Goal: Task Accomplishment & Management: Use online tool/utility

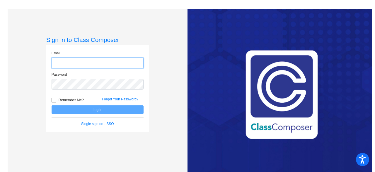
click at [68, 61] on input "email" at bounding box center [98, 62] width 92 height 11
type input "[EMAIL_ADDRESS][DOMAIN_NAME]"
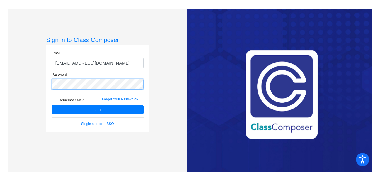
click at [52, 105] on button "Log In" at bounding box center [98, 109] width 92 height 8
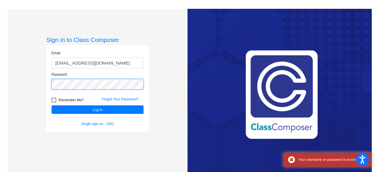
click at [45, 83] on div "Sign in to Class Composer Email [EMAIL_ADDRESS][DOMAIN_NAME] Password Remember …" at bounding box center [98, 95] width 180 height 172
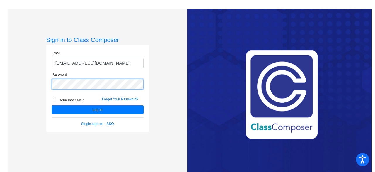
click at [52, 105] on button "Log In" at bounding box center [98, 109] width 92 height 8
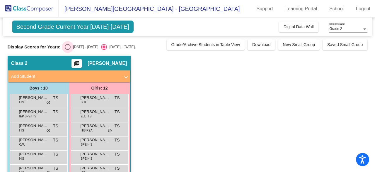
click at [68, 48] on div "Select an option" at bounding box center [68, 47] width 6 height 6
click at [68, 50] on input "[DATE] - [DATE]" at bounding box center [67, 50] width 0 height 0
radio input "true"
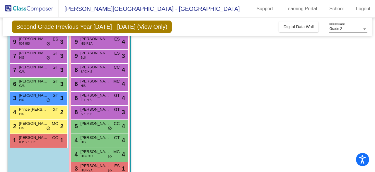
scroll to position [100, 0]
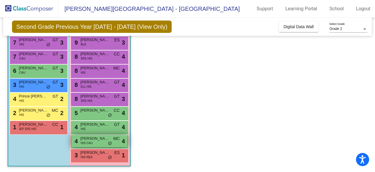
click at [110, 141] on span "do_not_disturb_alt" at bounding box center [110, 143] width 4 height 5
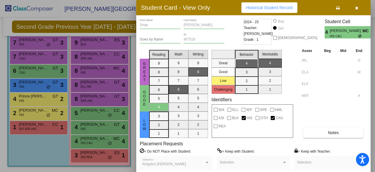
click at [108, 115] on div at bounding box center [187, 86] width 375 height 172
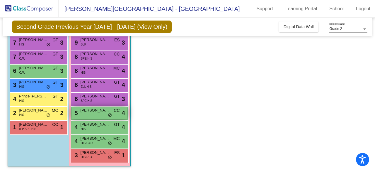
click at [109, 114] on span "do_not_disturb_alt" at bounding box center [110, 115] width 4 height 5
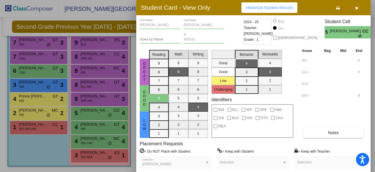
click at [110, 157] on div at bounding box center [187, 86] width 375 height 172
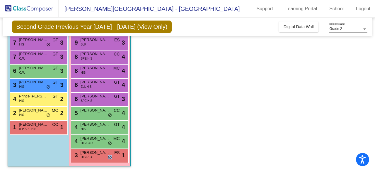
click at [110, 157] on span "do_not_disturb_alt" at bounding box center [110, 157] width 4 height 5
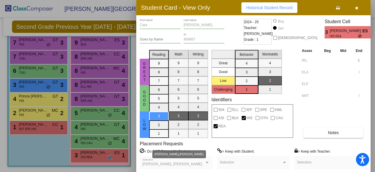
click at [163, 164] on span "[PERSON_NAME], [PERSON_NAME]" at bounding box center [172, 164] width 60 height 4
click at [47, 114] on div at bounding box center [187, 86] width 375 height 172
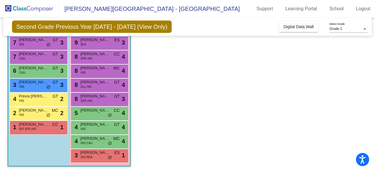
click at [47, 114] on span "do_not_disturb_alt" at bounding box center [48, 115] width 4 height 5
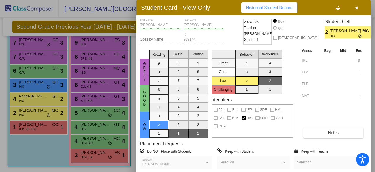
click at [49, 85] on div at bounding box center [187, 86] width 375 height 172
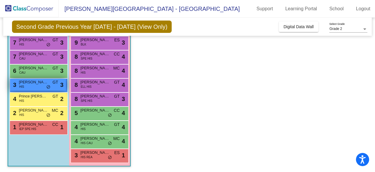
click at [48, 87] on span "do_not_disturb_alt" at bounding box center [48, 87] width 4 height 5
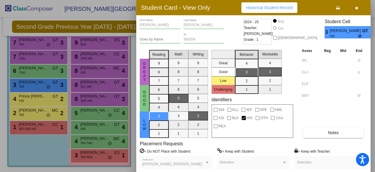
click at [48, 44] on div at bounding box center [187, 86] width 375 height 172
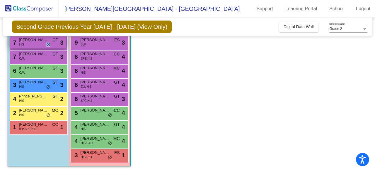
click at [48, 45] on span "do_not_disturb_alt" at bounding box center [48, 44] width 4 height 5
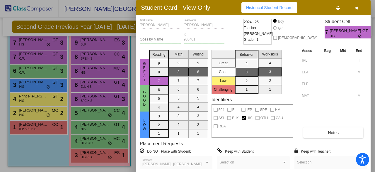
click at [45, 84] on div at bounding box center [187, 86] width 375 height 172
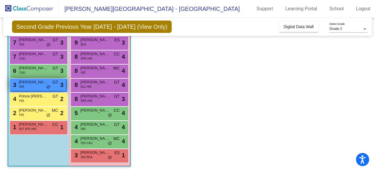
click at [45, 84] on span "[PERSON_NAME]" at bounding box center [33, 82] width 29 height 6
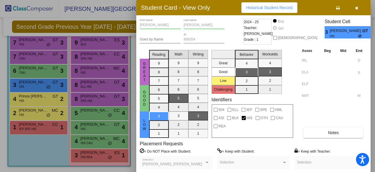
click at [34, 99] on div at bounding box center [187, 86] width 375 height 172
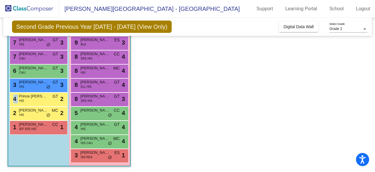
click at [34, 99] on div "4 Prince [PERSON_NAME] HIS GT lock do_not_disturb_alt 2" at bounding box center [38, 99] width 56 height 12
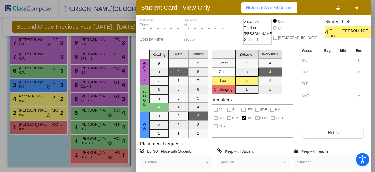
click at [35, 110] on div at bounding box center [187, 86] width 375 height 172
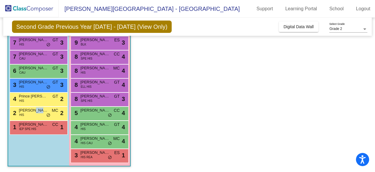
click at [35, 110] on span "[PERSON_NAME]" at bounding box center [33, 110] width 29 height 6
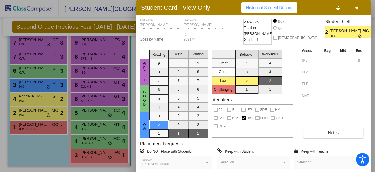
click at [37, 126] on div at bounding box center [187, 86] width 375 height 172
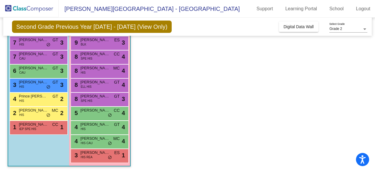
click at [37, 126] on span "[PERSON_NAME]" at bounding box center [33, 124] width 29 height 6
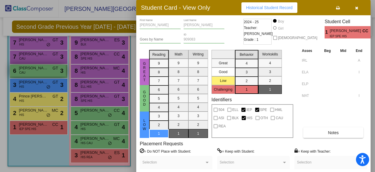
click at [28, 68] on div at bounding box center [187, 86] width 375 height 172
click at [28, 68] on span "[PERSON_NAME]" at bounding box center [33, 68] width 29 height 6
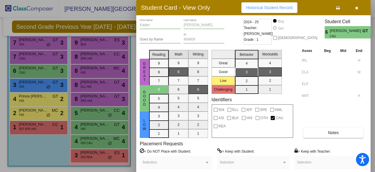
click at [31, 57] on div at bounding box center [187, 86] width 375 height 172
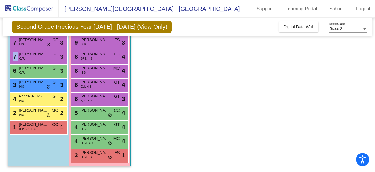
click at [31, 57] on div "7 [PERSON_NAME] CAU GT lock do_not_disturb_alt 3" at bounding box center [38, 56] width 56 height 12
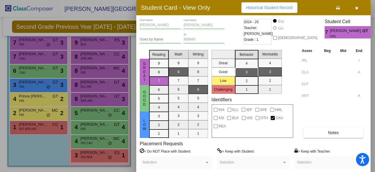
click at [33, 42] on div at bounding box center [187, 86] width 375 height 172
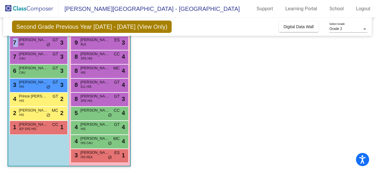
click at [33, 42] on div "7 [PERSON_NAME] HIS GT lock do_not_disturb_alt 3" at bounding box center [38, 42] width 56 height 12
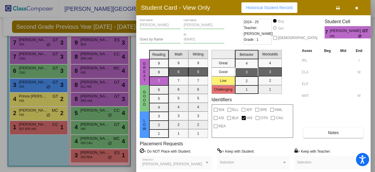
click at [35, 156] on div at bounding box center [187, 86] width 375 height 172
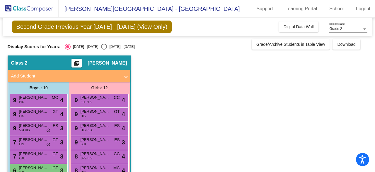
scroll to position [0, 0]
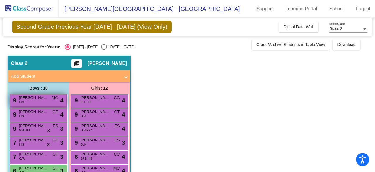
click at [32, 101] on div "9 [PERSON_NAME] HIS MC lock do_not_disturb_alt 4" at bounding box center [38, 100] width 56 height 12
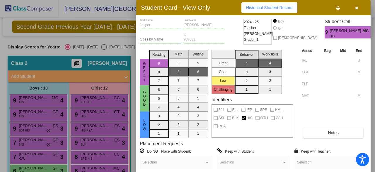
click at [30, 109] on div at bounding box center [187, 86] width 375 height 172
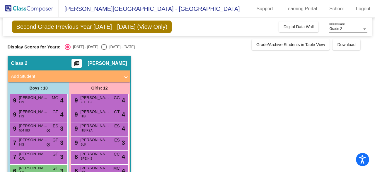
click at [30, 109] on span "[PERSON_NAME]" at bounding box center [33, 112] width 29 height 6
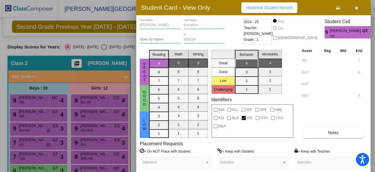
click at [35, 126] on div at bounding box center [187, 86] width 375 height 172
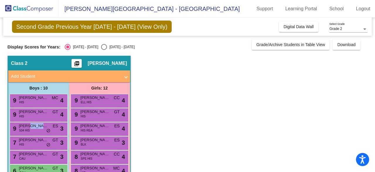
click at [35, 126] on span "[PERSON_NAME]" at bounding box center [33, 126] width 29 height 6
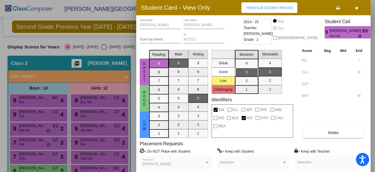
click at [48, 141] on div at bounding box center [187, 86] width 375 height 172
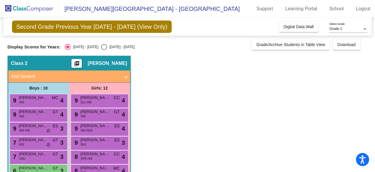
click at [48, 141] on span "[PERSON_NAME]" at bounding box center [33, 140] width 29 height 6
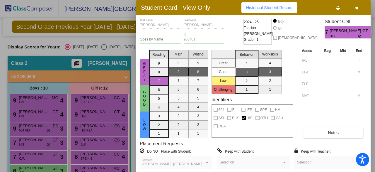
click at [44, 155] on div at bounding box center [187, 86] width 375 height 172
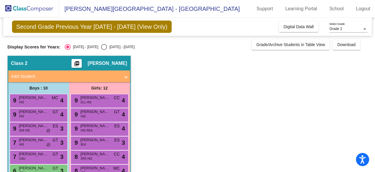
click at [44, 155] on span "[PERSON_NAME]" at bounding box center [33, 154] width 29 height 6
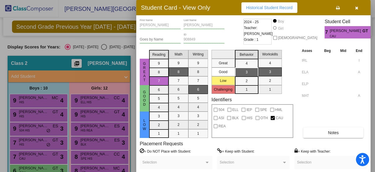
click at [39, 95] on div at bounding box center [187, 86] width 375 height 172
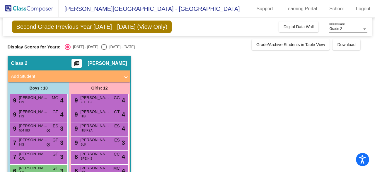
click at [39, 95] on span "[PERSON_NAME]" at bounding box center [33, 98] width 29 height 6
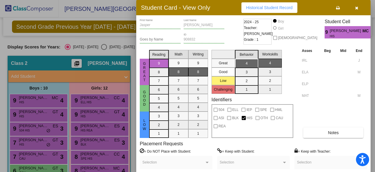
click at [40, 168] on div at bounding box center [187, 86] width 375 height 172
click at [40, 168] on span "[PERSON_NAME]" at bounding box center [33, 168] width 29 height 6
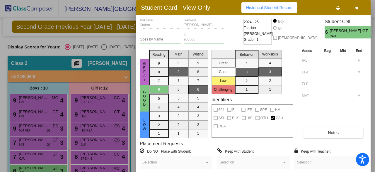
click at [100, 102] on div at bounding box center [187, 86] width 375 height 172
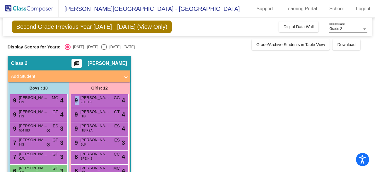
click at [100, 102] on div "9 [PERSON_NAME] ELL HIS CC lock do_not_disturb_alt 4" at bounding box center [99, 100] width 56 height 12
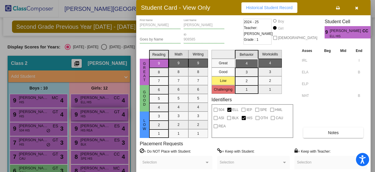
click at [106, 111] on div at bounding box center [187, 86] width 375 height 172
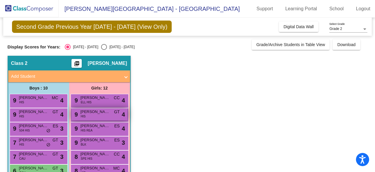
click at [106, 111] on span "[PERSON_NAME]" at bounding box center [95, 112] width 29 height 6
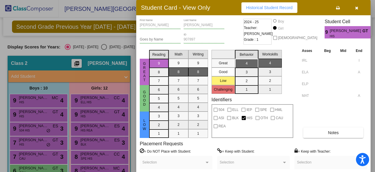
click at [101, 128] on div at bounding box center [187, 86] width 375 height 172
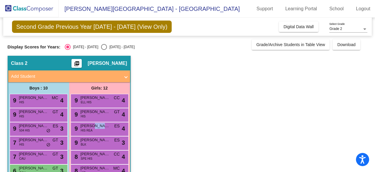
click at [101, 128] on span "[PERSON_NAME]" at bounding box center [95, 126] width 29 height 6
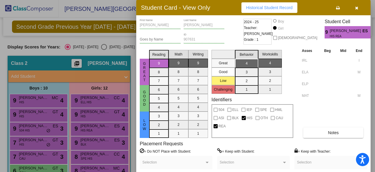
click at [100, 138] on div at bounding box center [187, 86] width 375 height 172
click at [100, 138] on span "[PERSON_NAME]" at bounding box center [95, 140] width 29 height 6
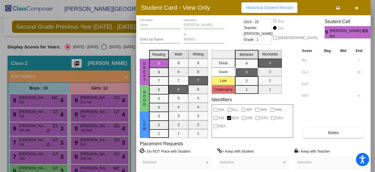
click at [100, 157] on div at bounding box center [187, 86] width 375 height 172
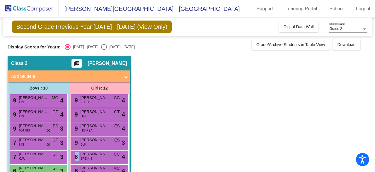
click at [100, 157] on div "8 [PERSON_NAME] SPE HIS CC lock do_not_disturb_alt 4" at bounding box center [99, 156] width 56 height 12
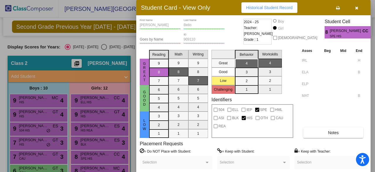
click at [100, 167] on div at bounding box center [187, 86] width 375 height 172
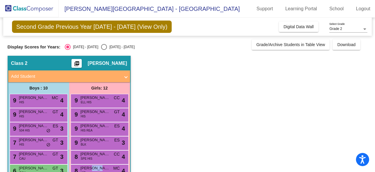
click at [100, 167] on span "[PERSON_NAME]" at bounding box center [95, 168] width 29 height 6
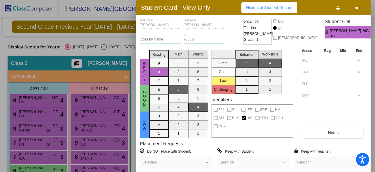
click at [132, 116] on div at bounding box center [187, 86] width 375 height 172
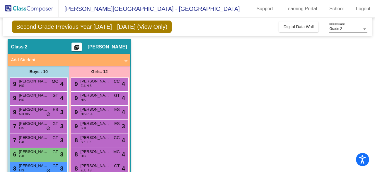
scroll to position [59, 0]
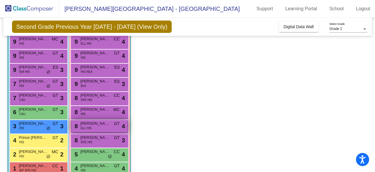
click at [117, 127] on div "8 [PERSON_NAME] ELL HIS GT lock do_not_disturb_alt 4" at bounding box center [99, 126] width 56 height 12
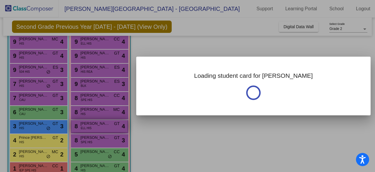
click at [117, 127] on div at bounding box center [187, 86] width 375 height 172
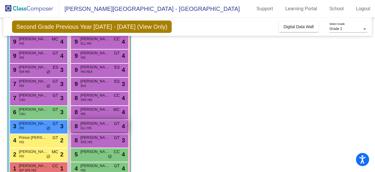
click at [110, 129] on div "8 [PERSON_NAME] ELL HIS GT lock do_not_disturb_alt 4" at bounding box center [99, 126] width 56 height 12
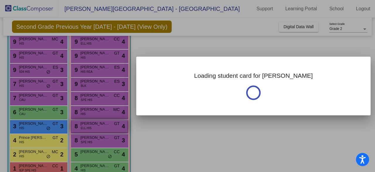
click at [110, 129] on div at bounding box center [187, 86] width 375 height 172
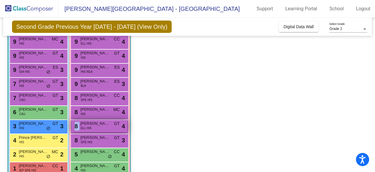
click at [110, 129] on div "8 [PERSON_NAME] ELL HIS GT lock do_not_disturb_alt 4" at bounding box center [99, 126] width 56 height 12
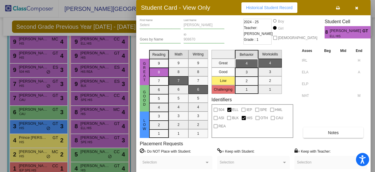
click at [102, 140] on div at bounding box center [187, 86] width 375 height 172
click at [102, 140] on div "8 [PERSON_NAME] SPE HIS GT lock do_not_disturb_alt 3" at bounding box center [99, 140] width 56 height 12
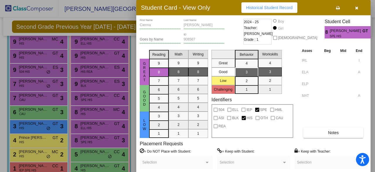
click at [97, 153] on div at bounding box center [187, 86] width 375 height 172
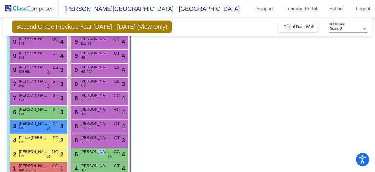
click at [97, 153] on span "[PERSON_NAME]" at bounding box center [95, 151] width 29 height 6
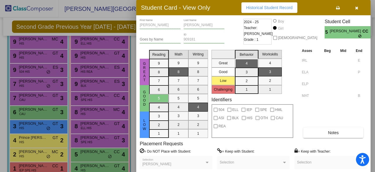
click at [97, 168] on div at bounding box center [187, 86] width 375 height 172
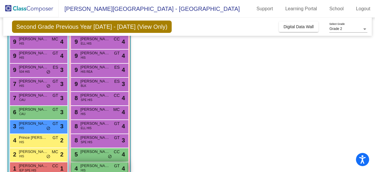
click at [97, 167] on span "[PERSON_NAME]" at bounding box center [95, 165] width 29 height 6
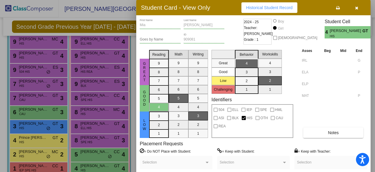
click at [133, 154] on div at bounding box center [187, 86] width 375 height 172
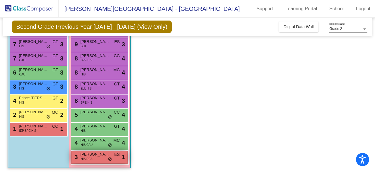
scroll to position [100, 0]
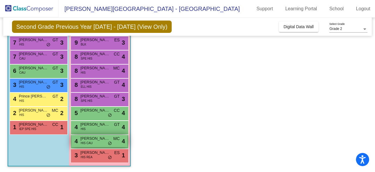
click at [99, 142] on div "4 [PERSON_NAME] HIS CAU MC lock do_not_disturb_alt 4" at bounding box center [99, 141] width 56 height 12
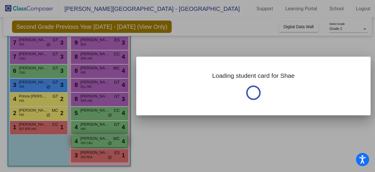
click at [99, 142] on div at bounding box center [187, 86] width 375 height 172
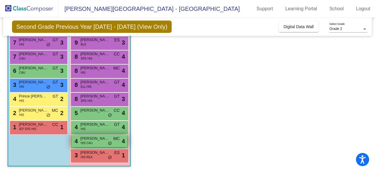
click at [99, 142] on div "4 [PERSON_NAME] HIS CAU MC lock do_not_disturb_alt 4" at bounding box center [99, 141] width 56 height 12
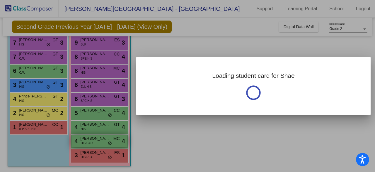
click at [99, 142] on div at bounding box center [187, 86] width 375 height 172
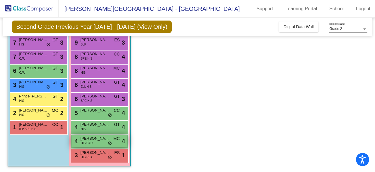
click at [99, 142] on div "4 [PERSON_NAME] HIS CAU MC lock do_not_disturb_alt 4" at bounding box center [99, 141] width 56 height 12
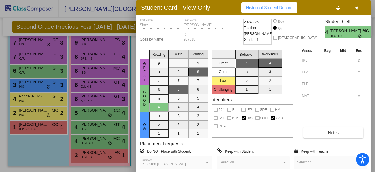
click at [102, 154] on div at bounding box center [187, 86] width 375 height 172
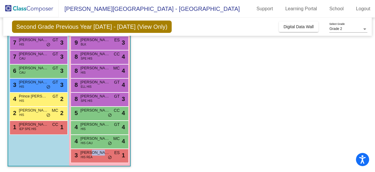
click at [102, 154] on span "[PERSON_NAME]" at bounding box center [95, 152] width 29 height 6
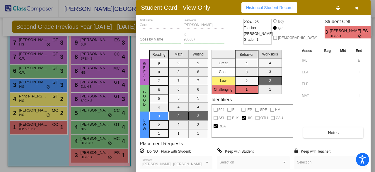
click at [27, 142] on div at bounding box center [187, 86] width 375 height 172
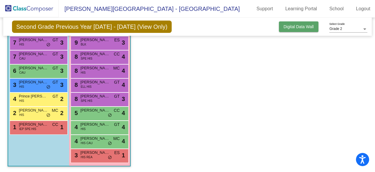
click at [292, 27] on span "Digital Data Wall" at bounding box center [298, 26] width 30 height 5
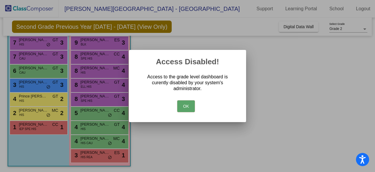
click at [186, 104] on button "OK" at bounding box center [186, 106] width 18 height 12
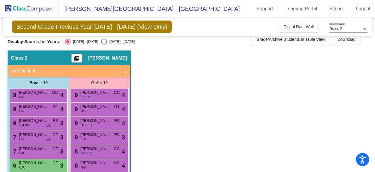
scroll to position [0, 0]
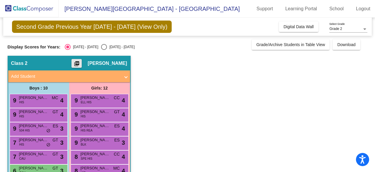
click at [73, 64] on mat-icon "picture_as_pdf" at bounding box center [76, 65] width 7 height 8
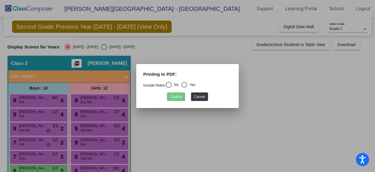
click at [186, 83] on div "Select an option" at bounding box center [184, 85] width 6 height 6
click at [184, 88] on input "Yes" at bounding box center [184, 88] width 0 height 0
radio input "true"
click at [181, 97] on button "Confirm" at bounding box center [176, 96] width 18 height 8
